Goal: Task Accomplishment & Management: Manage account settings

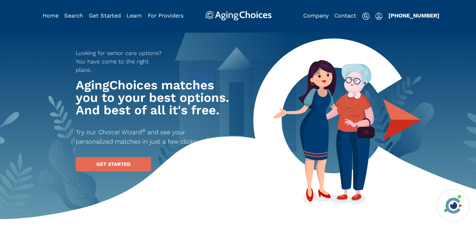
click at [379, 13] on img "Popover trigger" at bounding box center [378, 17] width 7 height 8
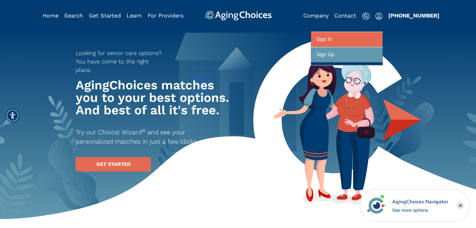
click at [337, 43] on div at bounding box center [346, 40] width 61 height 12
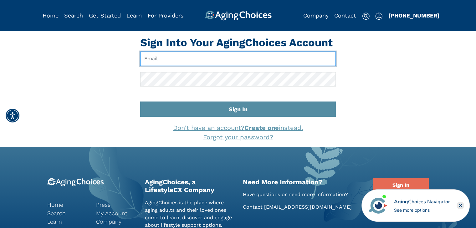
type input "[EMAIL_ADDRESS][DOMAIN_NAME]"
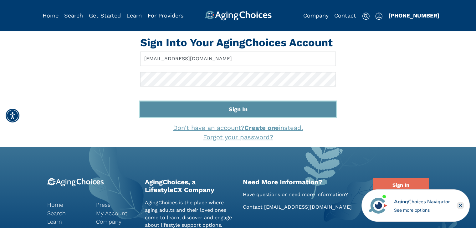
click at [234, 110] on button "Sign In" at bounding box center [238, 109] width 196 height 15
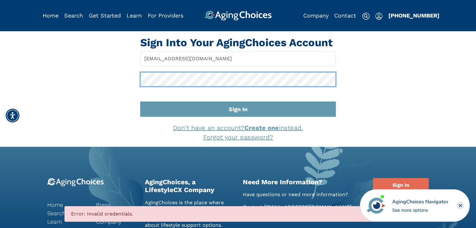
click at [123, 73] on div "Sign Into Your AgingChoices Account info@kittbrookcaregivers.com Sign In Don't …" at bounding box center [238, 89] width 410 height 106
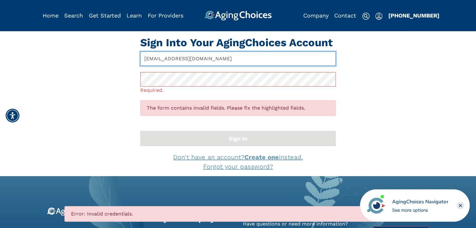
drag, startPoint x: 223, startPoint y: 57, endPoint x: 140, endPoint y: 65, distance: 82.7
click at [140, 65] on input "info@kittbrookcaregivers.com" at bounding box center [238, 59] width 196 height 14
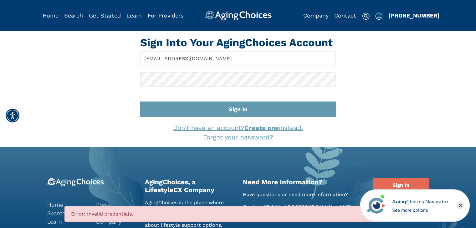
click at [300, 96] on form "info@kittbrookcaregivers.com Sign In" at bounding box center [238, 84] width 196 height 65
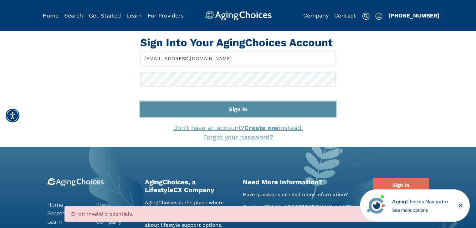
click at [250, 105] on button "Sign In" at bounding box center [238, 109] width 196 height 15
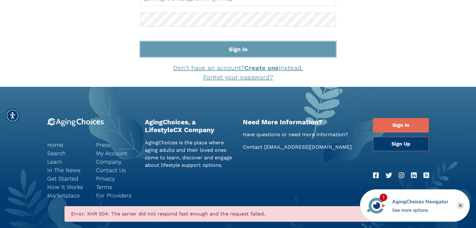
scroll to position [23, 0]
